Goal: Information Seeking & Learning: Learn about a topic

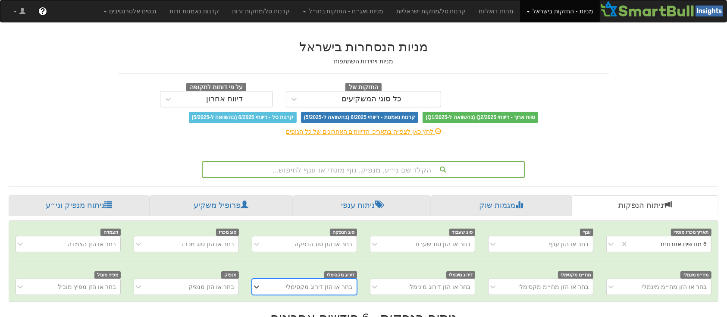
scroll to position [75, 0]
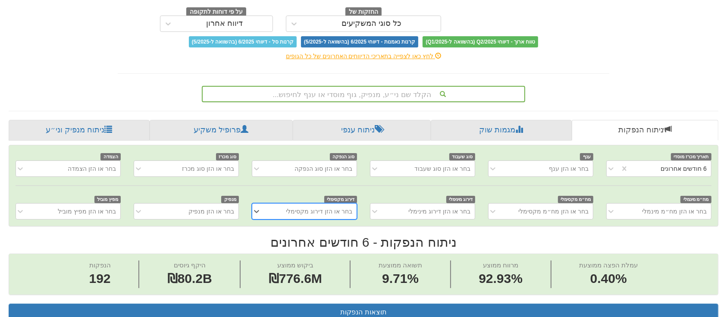
click at [402, 102] on div "הקלד שם ני״ע, מנפיק, גוף מוסדי או ענף לחיפוש..." at bounding box center [363, 94] width 323 height 16
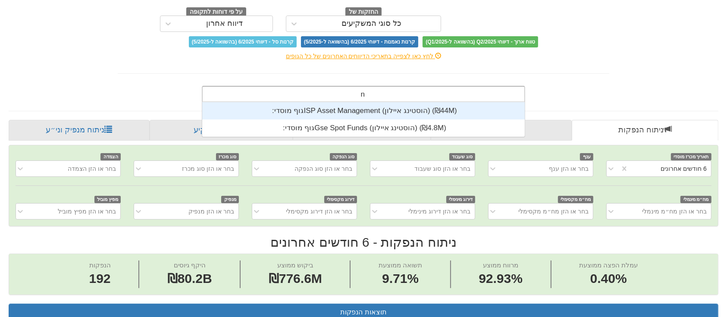
scroll to position [34, 0]
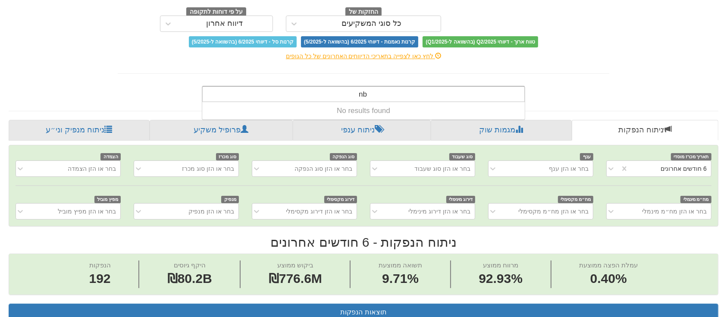
type input "n"
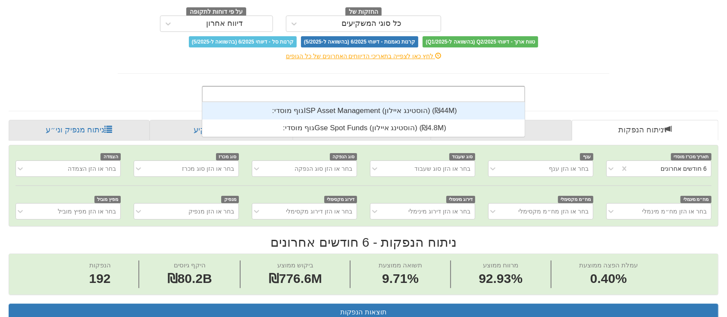
scroll to position [215, 0]
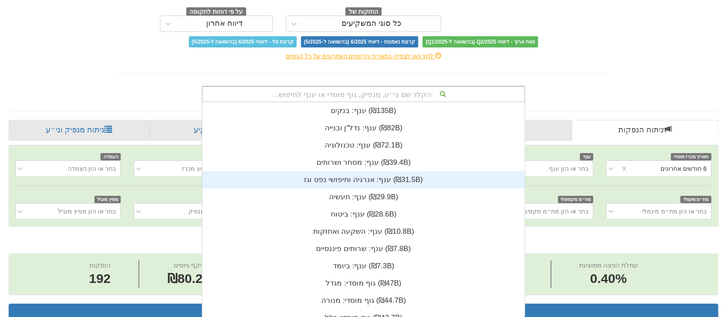
click at [402, 171] on div "ענף: ‏אנרגיה וחיפושי נפט וגז ‎(₪31.5B)‎" at bounding box center [363, 179] width 323 height 17
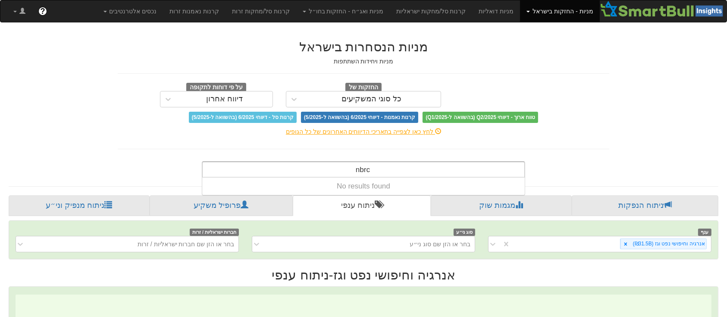
scroll to position [0, 1666]
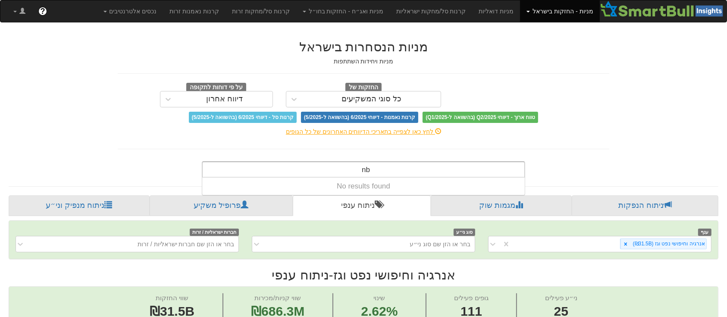
type input "n"
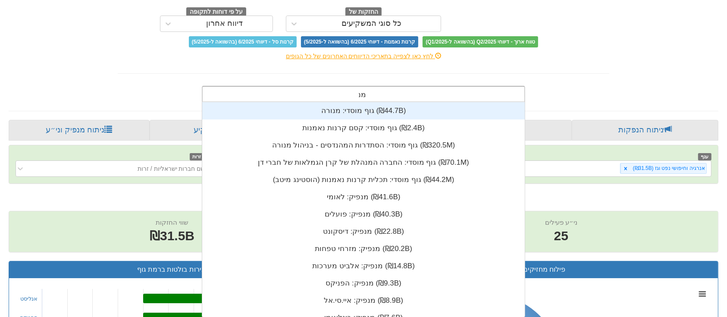
scroll to position [34, 0]
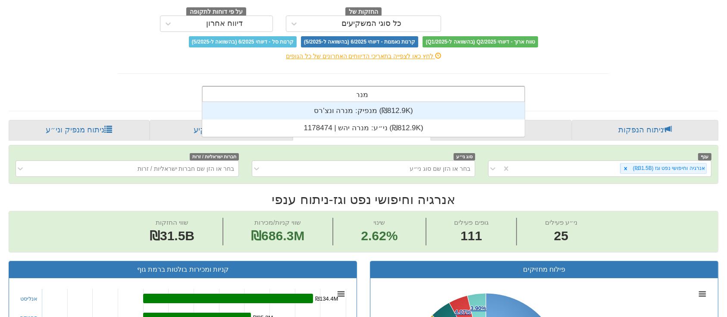
type input "מנרב"
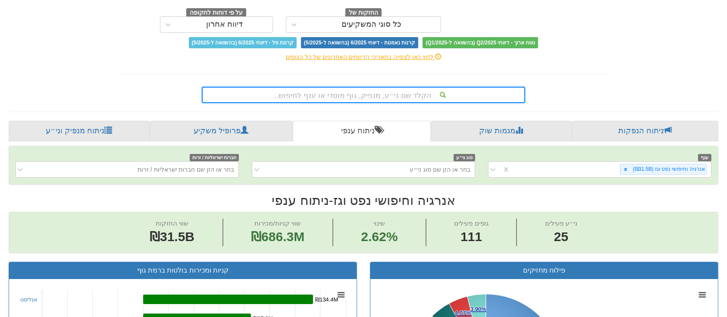
scroll to position [0, 0]
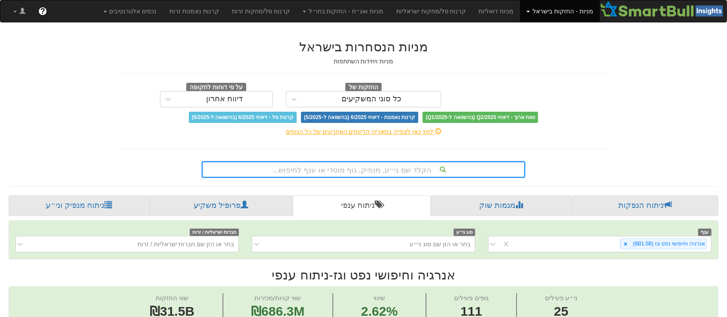
click at [530, 12] on span at bounding box center [527, 12] width 3 height 2
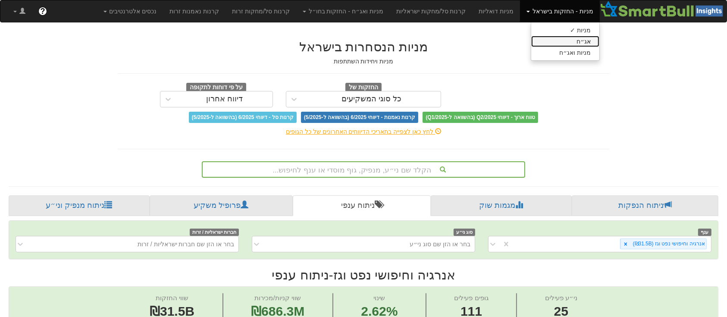
click at [586, 44] on link "אג״ח" at bounding box center [565, 41] width 68 height 11
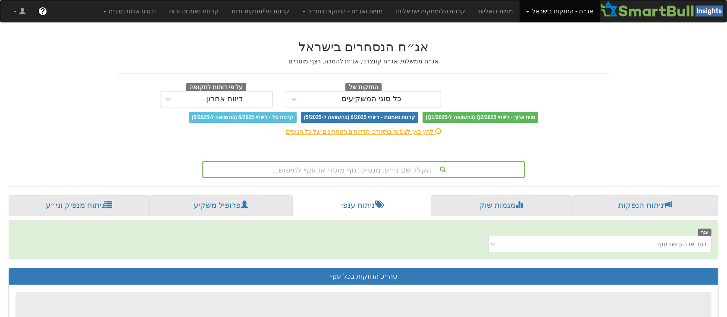
click at [397, 170] on div "הקלד שם ני״ע, מנפיק, גוף מוסדי או ענף לחיפוש..." at bounding box center [363, 169] width 323 height 16
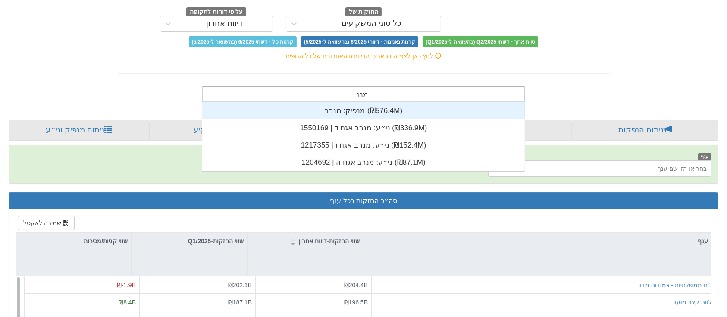
scroll to position [69, 0]
type input "מנרב"
click at [374, 110] on div "מנפיק: ‏מנרב ‎(₪576.4M)‎" at bounding box center [363, 110] width 323 height 17
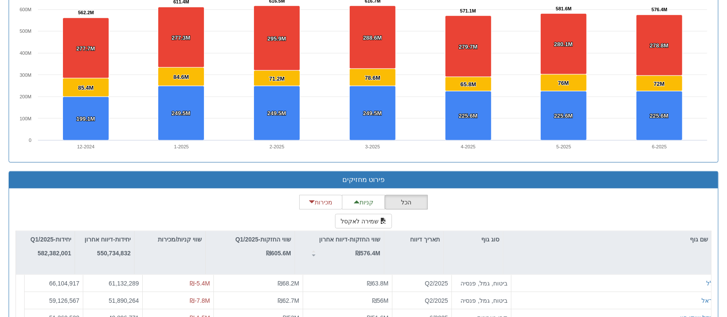
scroll to position [930, 0]
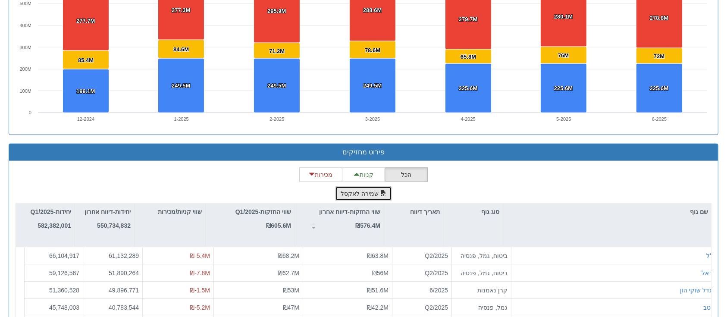
click at [369, 191] on button "שמירה לאקסל" at bounding box center [363, 193] width 57 height 15
click at [326, 171] on button "מכירות" at bounding box center [320, 174] width 43 height 15
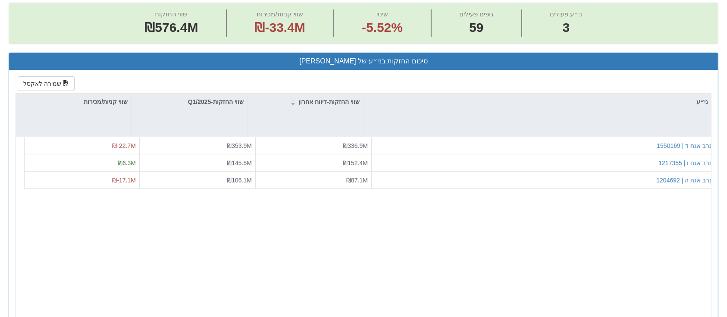
scroll to position [291, 0]
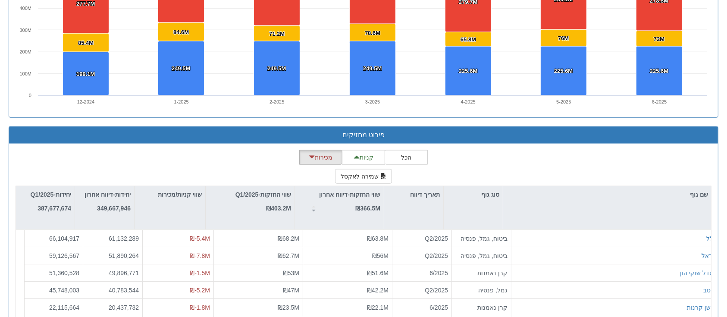
scroll to position [952, 0]
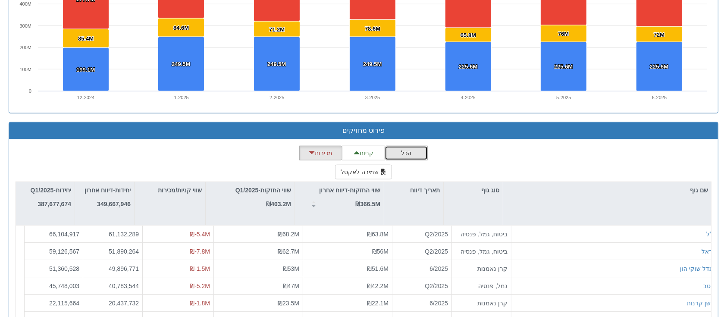
click at [410, 149] on button "הכל" at bounding box center [406, 153] width 43 height 15
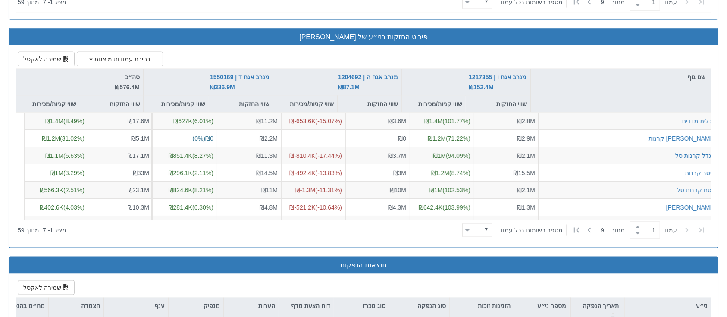
scroll to position [1300, 0]
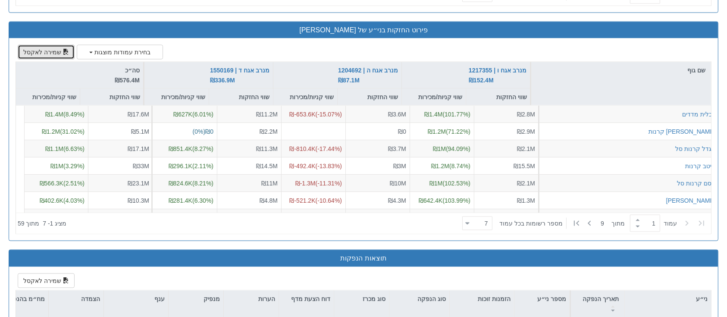
click at [48, 47] on button "שמירה לאקסל" at bounding box center [46, 52] width 57 height 15
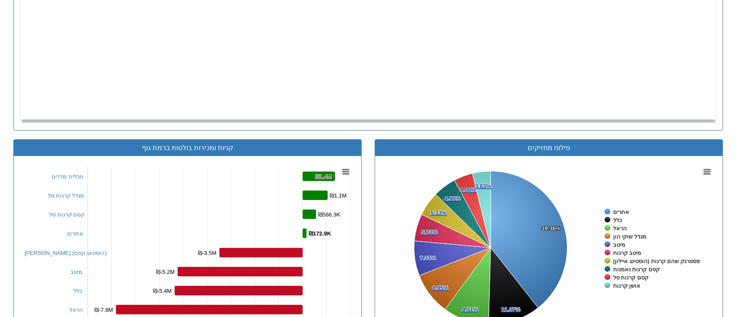
scroll to position [0, 0]
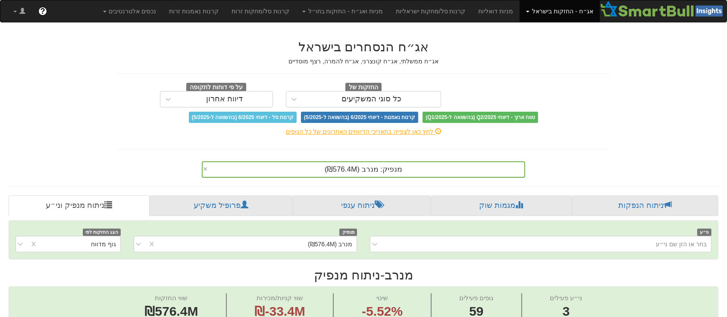
click at [537, 7] on link "אג״ח - החזקות בישראל" at bounding box center [560, 11] width 80 height 22
click at [567, 28] on link "מניות" at bounding box center [565, 30] width 68 height 11
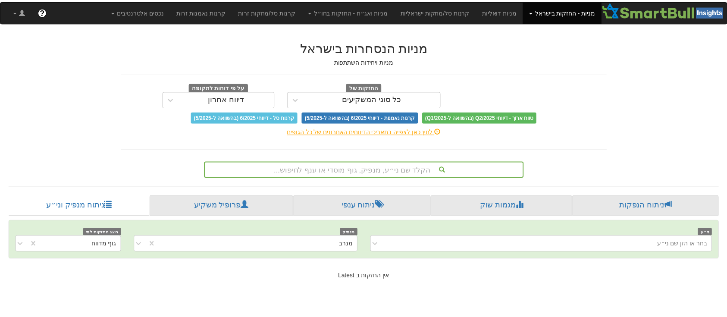
scroll to position [75, 0]
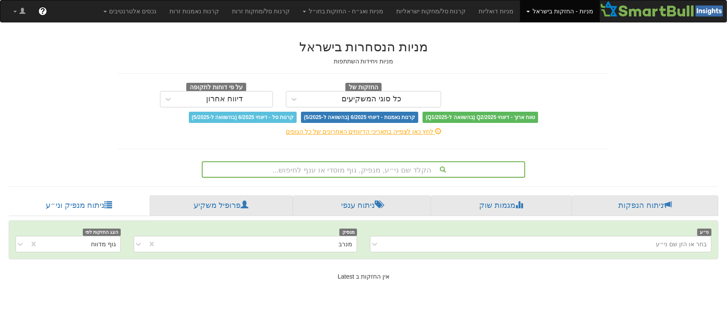
click at [389, 166] on div "הקלד שם ני״ע, מנפיק, גוף מוסדי או ענף לחיפוש..." at bounding box center [363, 169] width 323 height 16
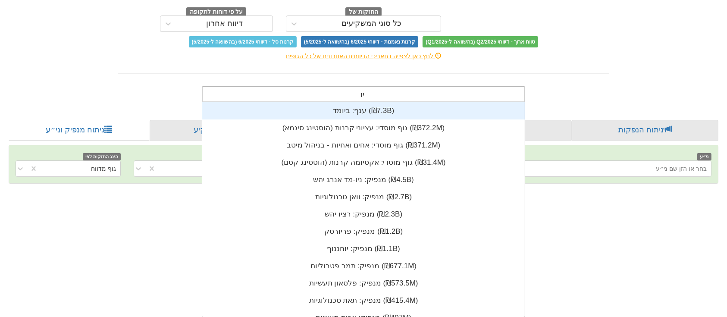
scroll to position [34, 0]
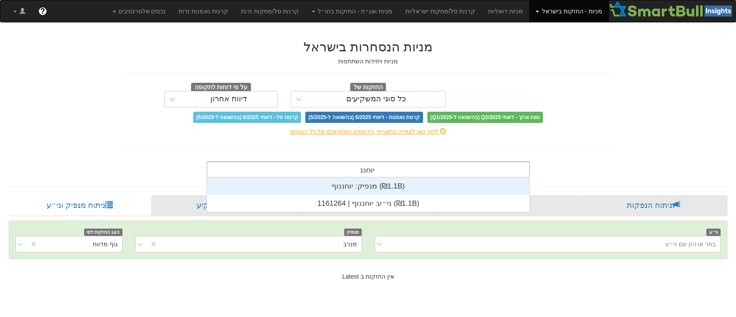
type input "יוחננוף"
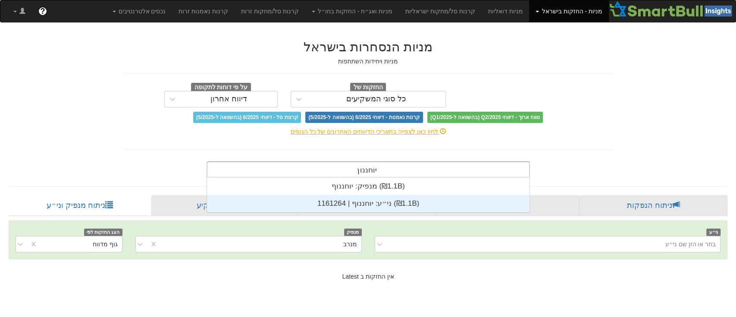
click at [387, 202] on div "ני״ע: ‏יוחננוף | 1161264 ‎(₪1.1B)‎" at bounding box center [368, 203] width 323 height 17
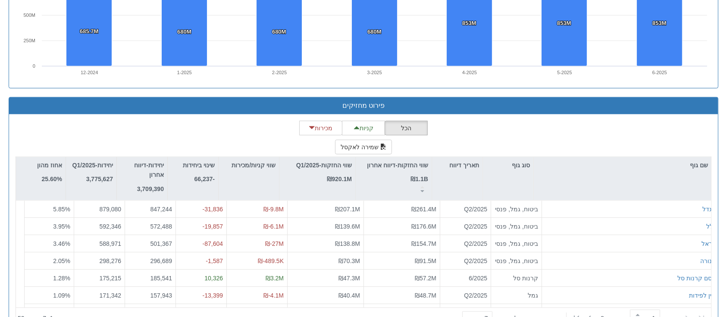
scroll to position [712, 0]
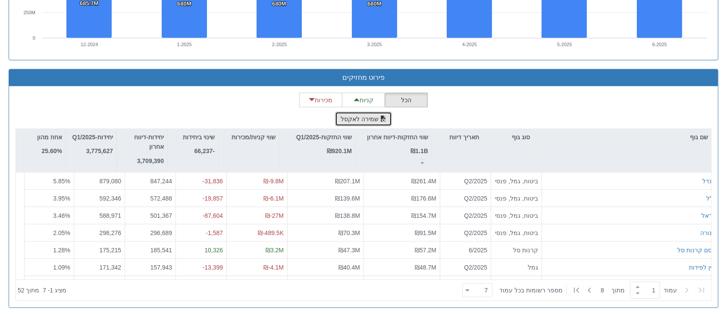
click at [359, 118] on button "שמירה לאקסל" at bounding box center [363, 119] width 57 height 15
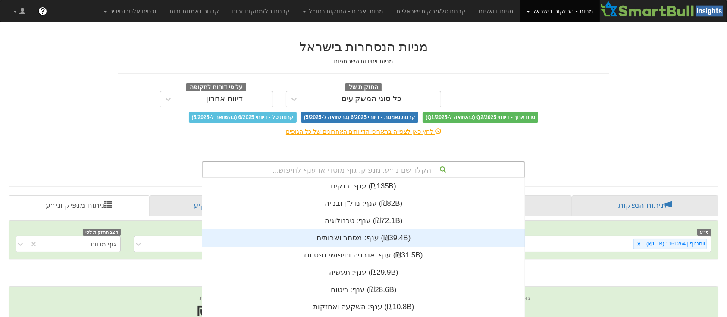
scroll to position [75, 0]
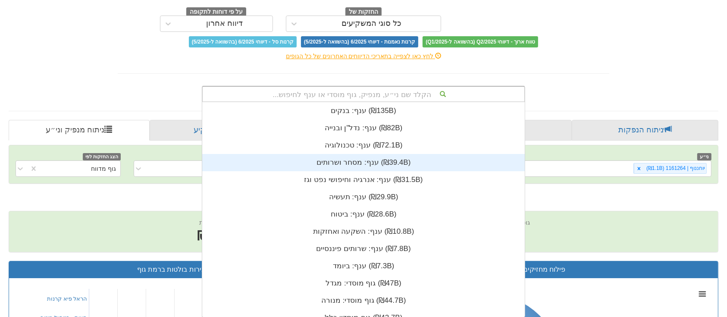
click at [410, 102] on div "הקלד שם ני״ע, מנפיק, גוף מוסדי או ענף לחיפוש... ענף: ‏בנקים ‎(₪135B)‎ ענף: ‏נדל…" at bounding box center [363, 94] width 323 height 16
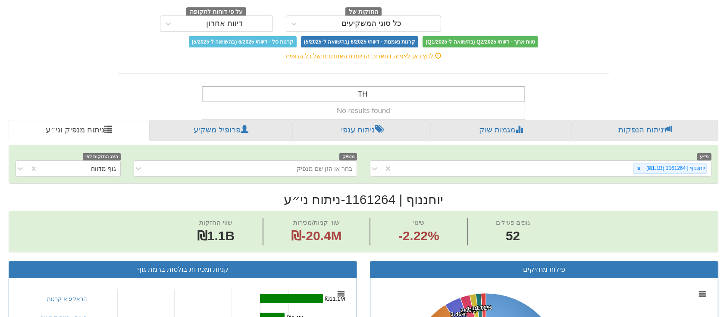
type input "T"
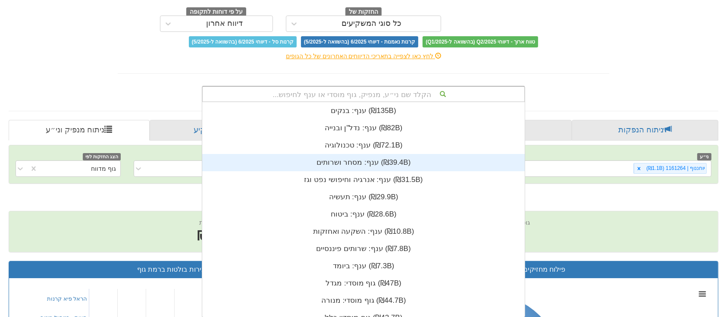
scroll to position [215, 0]
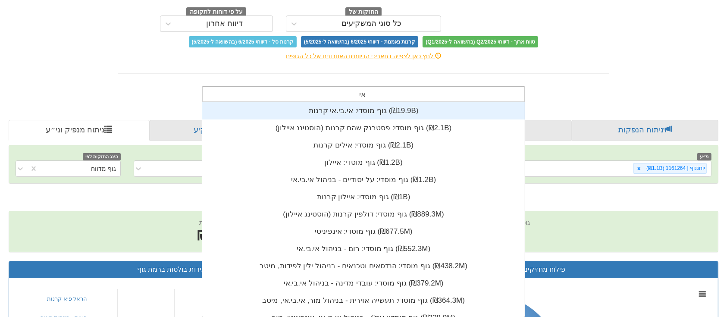
type input "א"
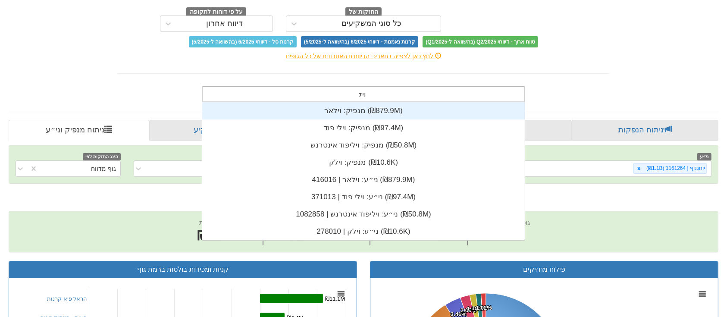
scroll to position [69, 0]
type input "וילי"
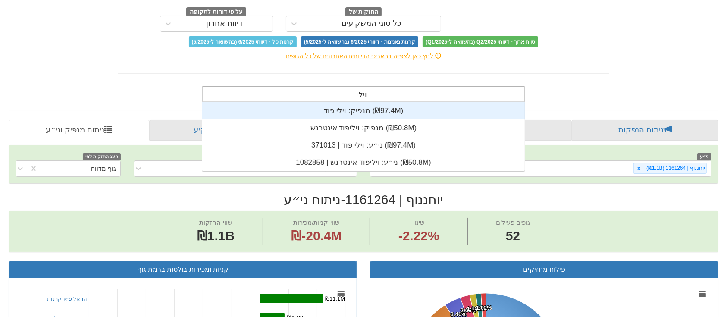
click at [378, 161] on div "ני״ע: ‏ויליפוד אינטרנש | 1082858 ‎(₪50.8M)‎" at bounding box center [363, 162] width 323 height 17
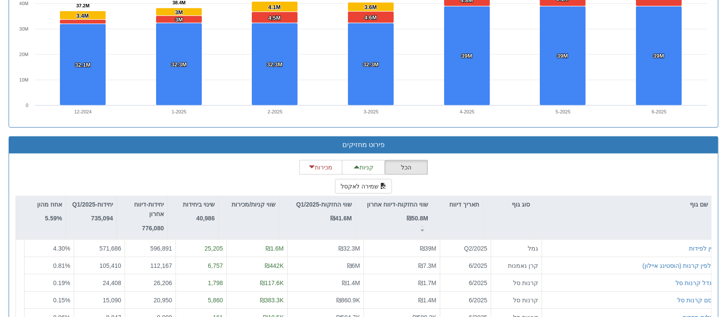
scroll to position [648, 0]
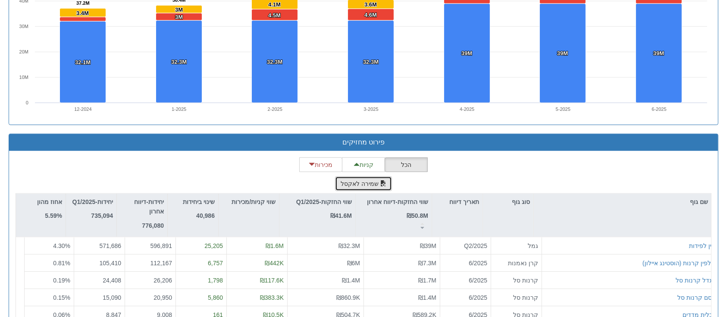
click at [369, 181] on button "שמירה לאקסל" at bounding box center [363, 183] width 57 height 15
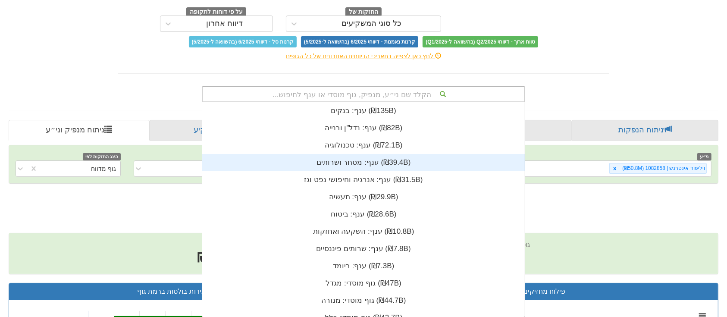
scroll to position [215, 0]
click at [383, 102] on div "הקלד שם ני״ע, מנפיק, גוף מוסדי או ענף לחיפוש... ענף: ‏בנקים ‎(₪135B)‎ ענף: ‏נדל…" at bounding box center [363, 94] width 323 height 16
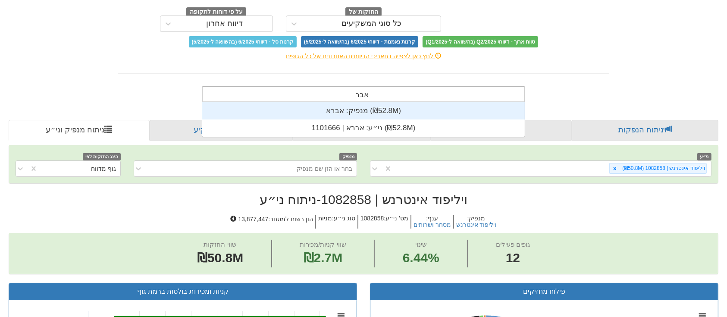
scroll to position [34, 0]
type input "אברא"
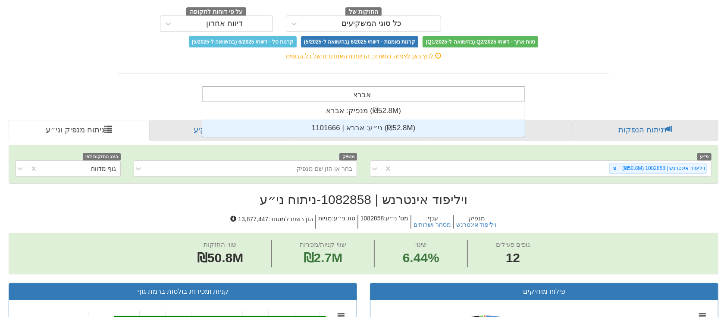
click at [380, 130] on div "ני״ע: ‏אברא | 1101666 ‎(₪52.8M)‎" at bounding box center [363, 127] width 323 height 17
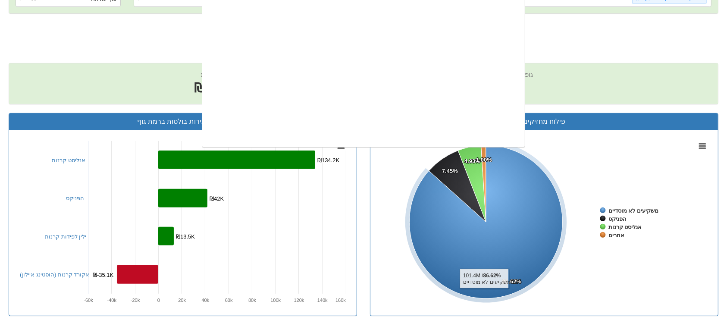
scroll to position [215, 0]
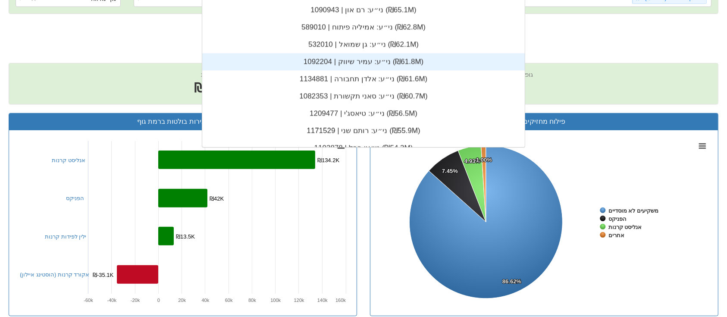
click at [124, 42] on span "מנפיק : אברא ענף : טכנולוגיה מס' ני״ע : 1101666 סוג ני״ע : מניות הון רשום למסחר…" at bounding box center [364, 52] width 710 height 22
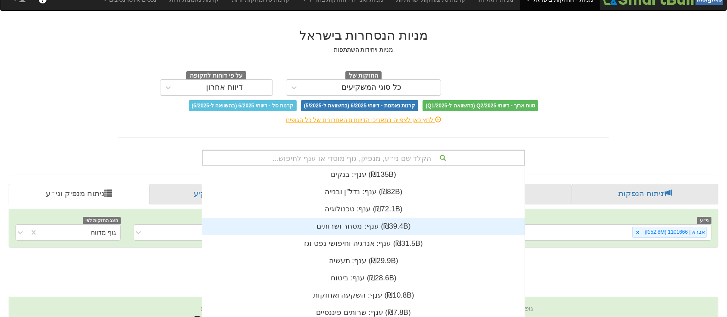
scroll to position [75, 0]
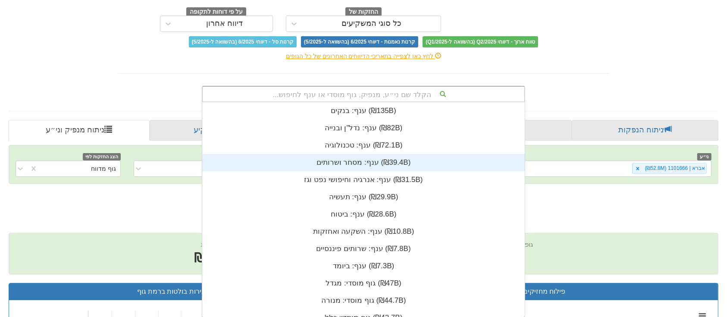
click at [362, 102] on div "הקלד שם ני״ע, מנפיק, גוף מוסדי או ענף לחיפוש... ענף: ‏בנקים ‎(₪135B)‎ ענף: ‏נדל…" at bounding box center [363, 94] width 323 height 16
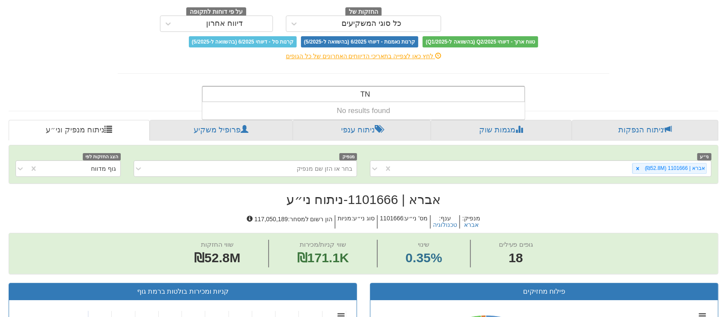
type input "T"
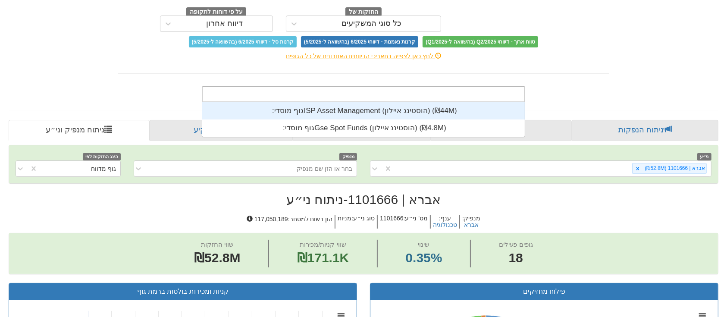
scroll to position [9, 0]
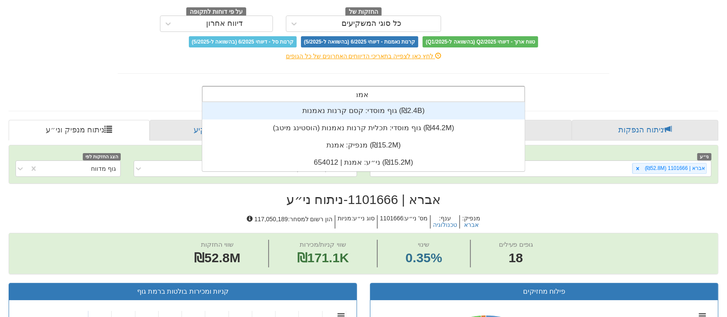
type input "אמנת"
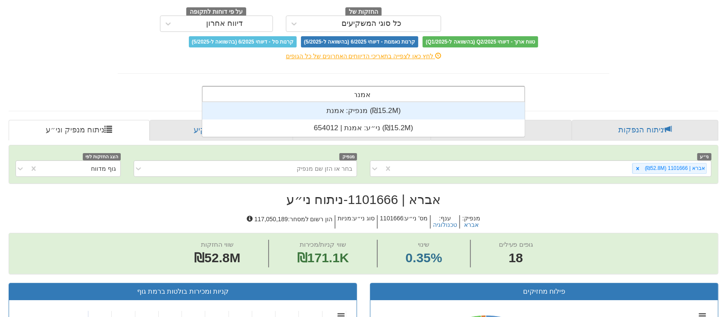
scroll to position [34, 0]
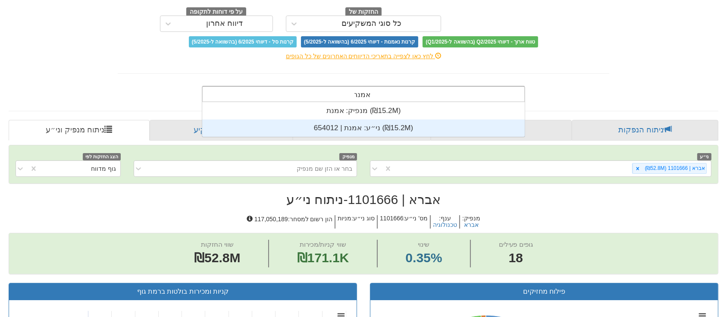
click at [366, 123] on div "ני״ע: ‏אמנת | 654012 ‎(₪15.2M)‎" at bounding box center [363, 127] width 323 height 17
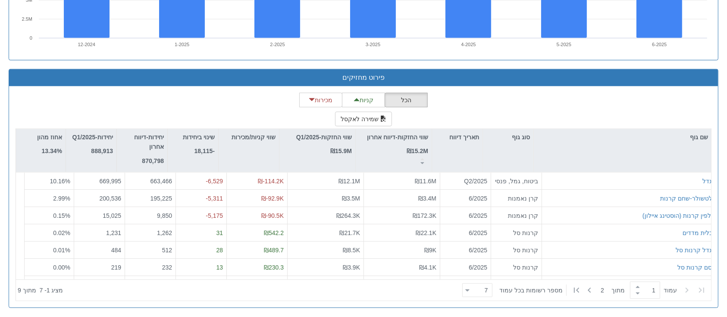
scroll to position [215, 0]
